Goal: Information Seeking & Learning: Learn about a topic

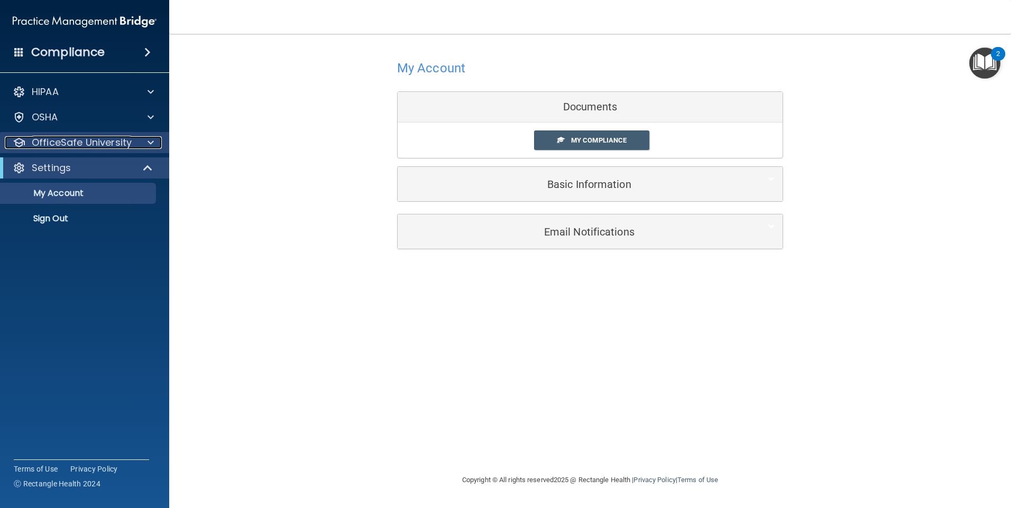
click at [153, 146] on span at bounding box center [150, 142] width 6 height 13
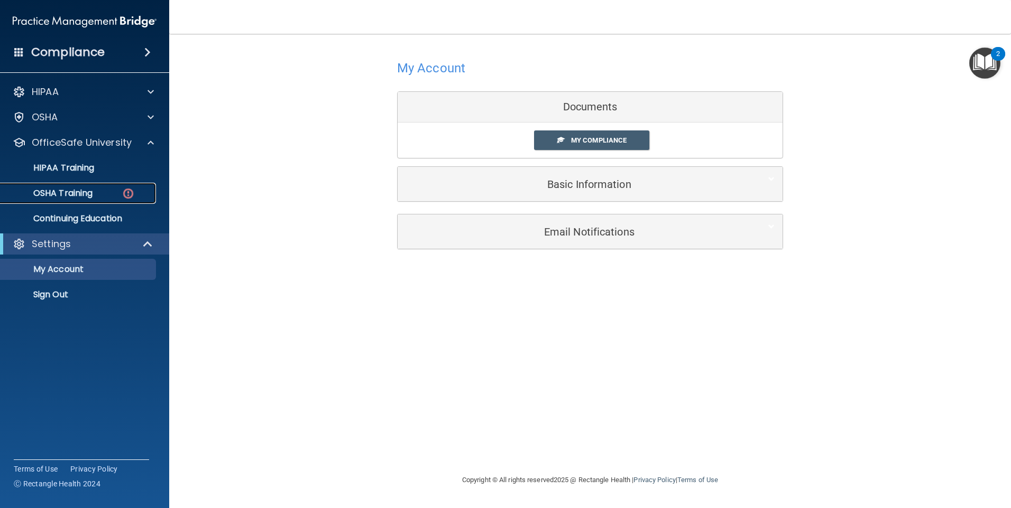
click at [95, 202] on link "OSHA Training" at bounding box center [72, 193] width 166 height 21
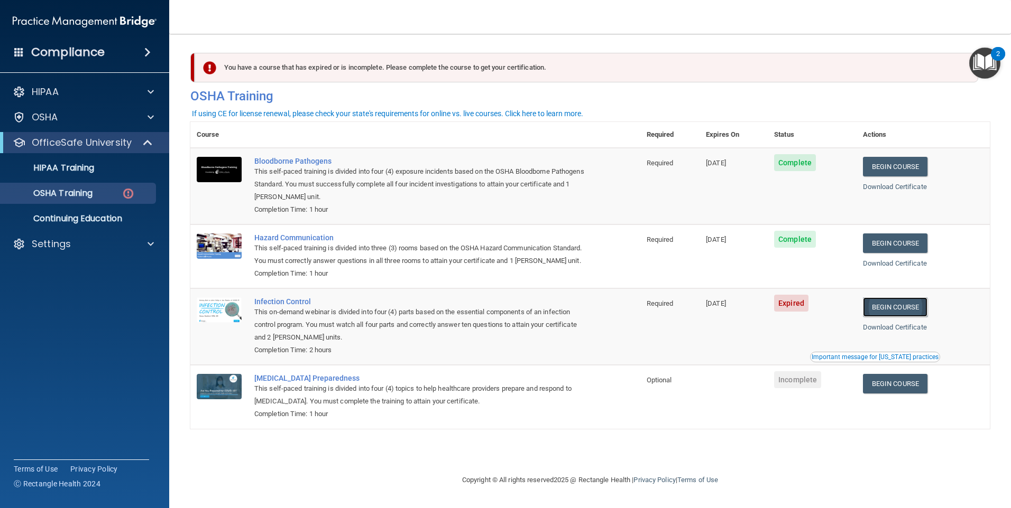
click at [905, 317] on link "Begin Course" at bounding box center [895, 308] width 64 height 20
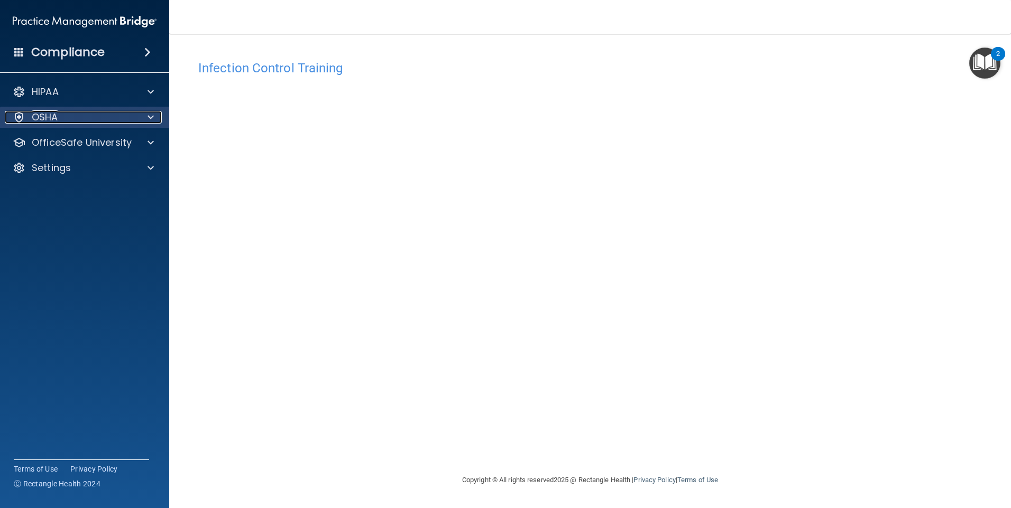
click at [79, 114] on div "OSHA" at bounding box center [70, 117] width 131 height 13
click at [51, 117] on p "OSHA" at bounding box center [45, 117] width 26 height 13
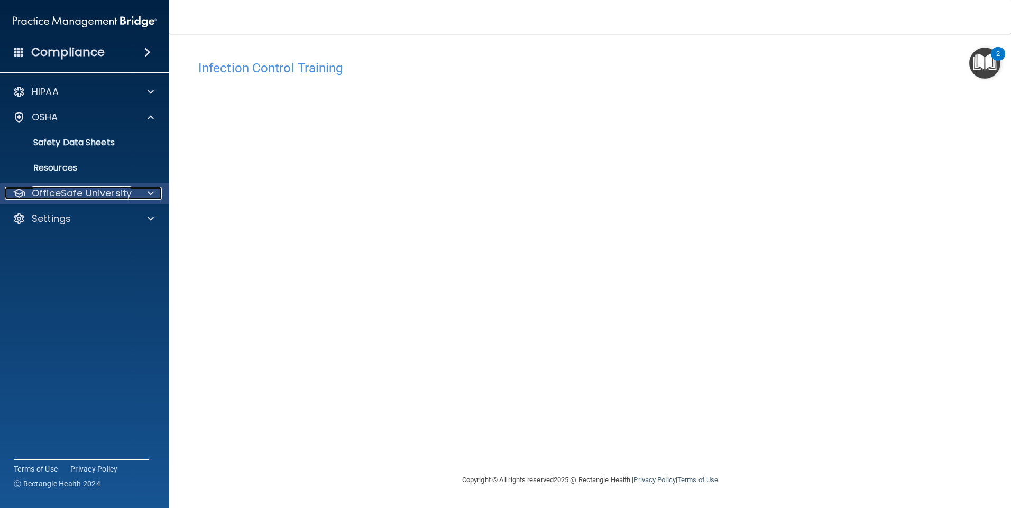
click at [119, 193] on p "OfficeSafe University" at bounding box center [82, 193] width 100 height 13
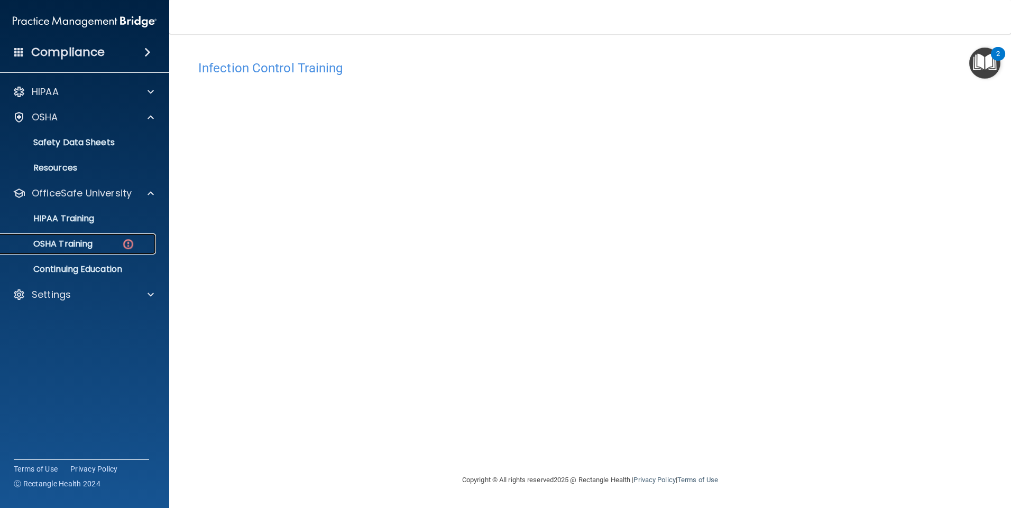
click at [101, 239] on link "OSHA Training" at bounding box center [72, 244] width 166 height 21
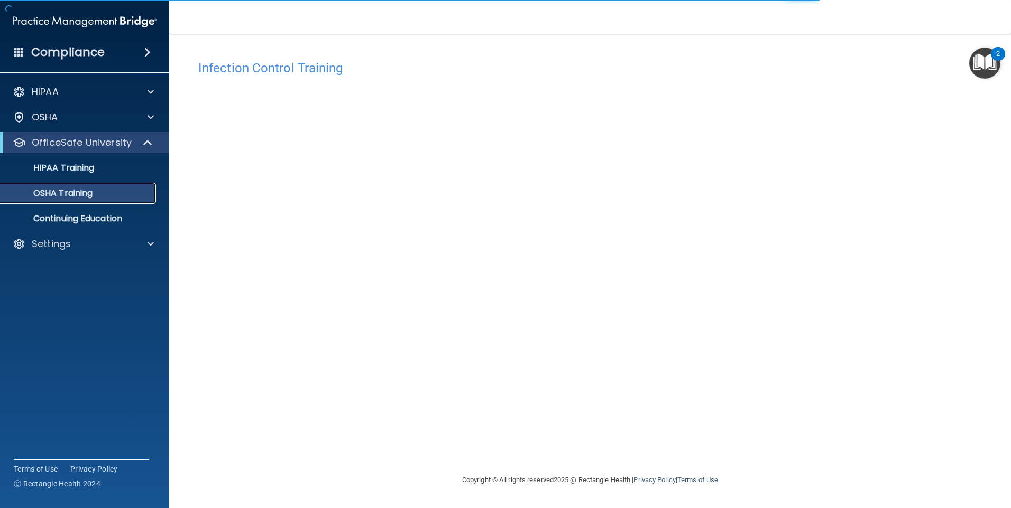
click at [107, 198] on div "OSHA Training" at bounding box center [79, 193] width 144 height 11
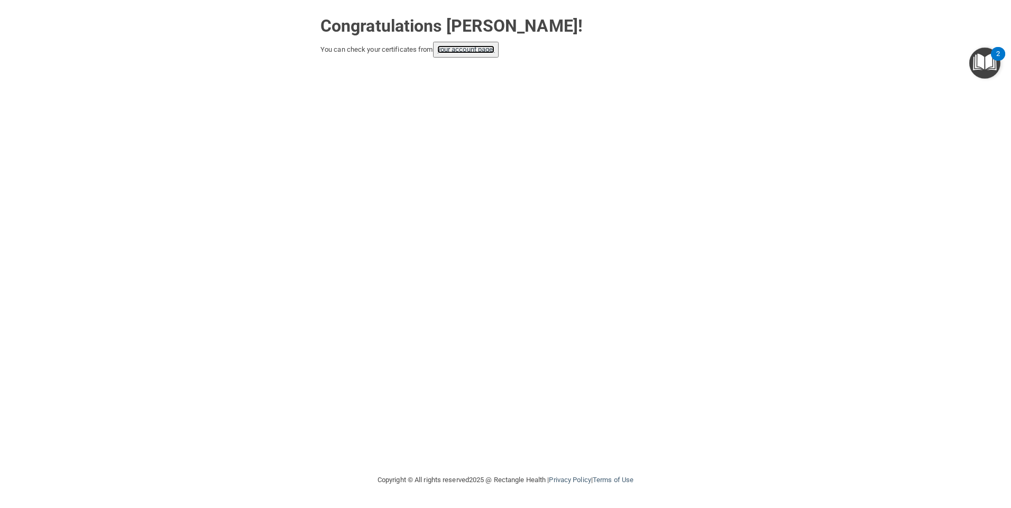
click at [446, 45] on link "your account page!" at bounding box center [466, 49] width 58 height 8
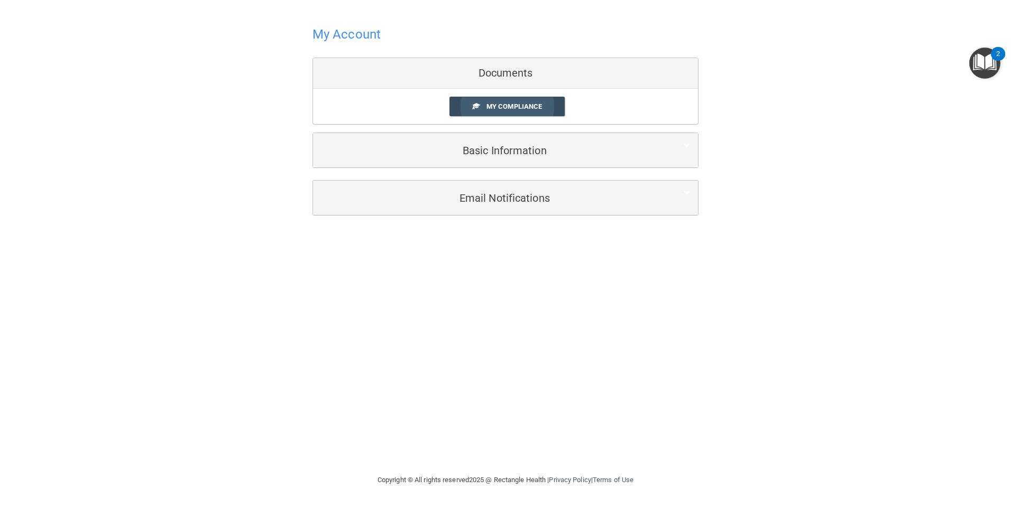
click at [464, 105] on link "My Compliance" at bounding box center [507, 107] width 116 height 20
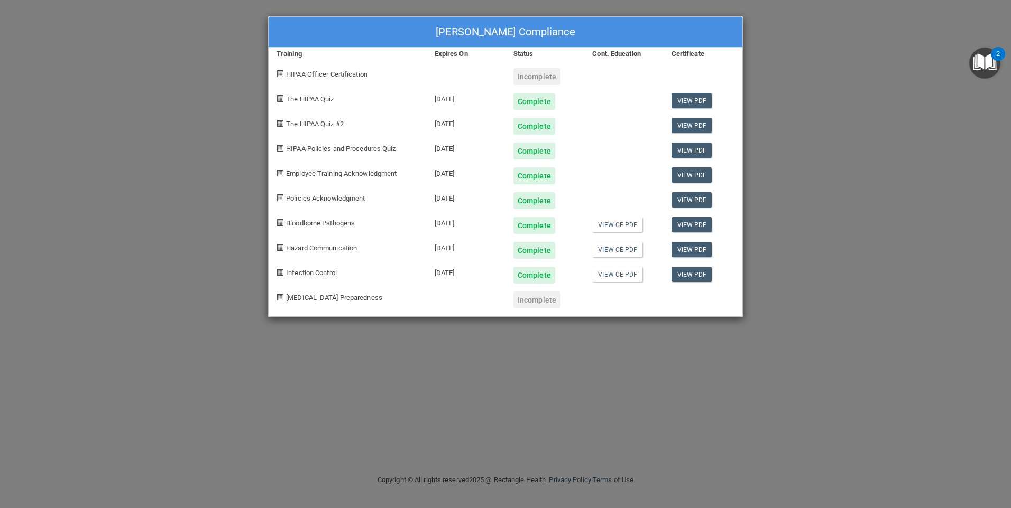
click at [202, 115] on div "Katrina Mason's Compliance Training Expires On Status Cont. Education Certifica…" at bounding box center [505, 254] width 1011 height 508
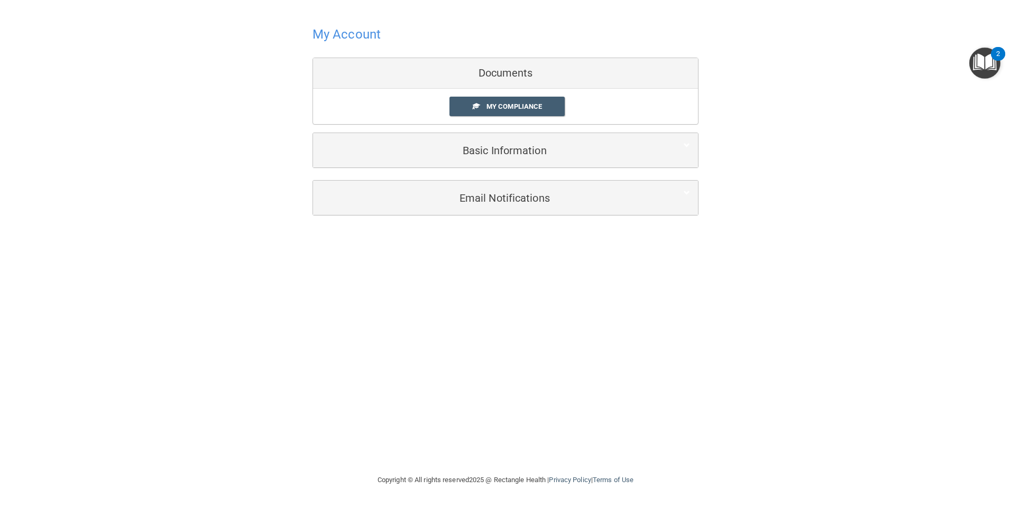
click at [227, 208] on div "My Account Documents My Compliance My Compliance My BAA Basic Information Full …" at bounding box center [505, 119] width 968 height 217
click at [359, 38] on h4 "My Account" at bounding box center [346, 34] width 68 height 14
